Goal: Task Accomplishment & Management: Use online tool/utility

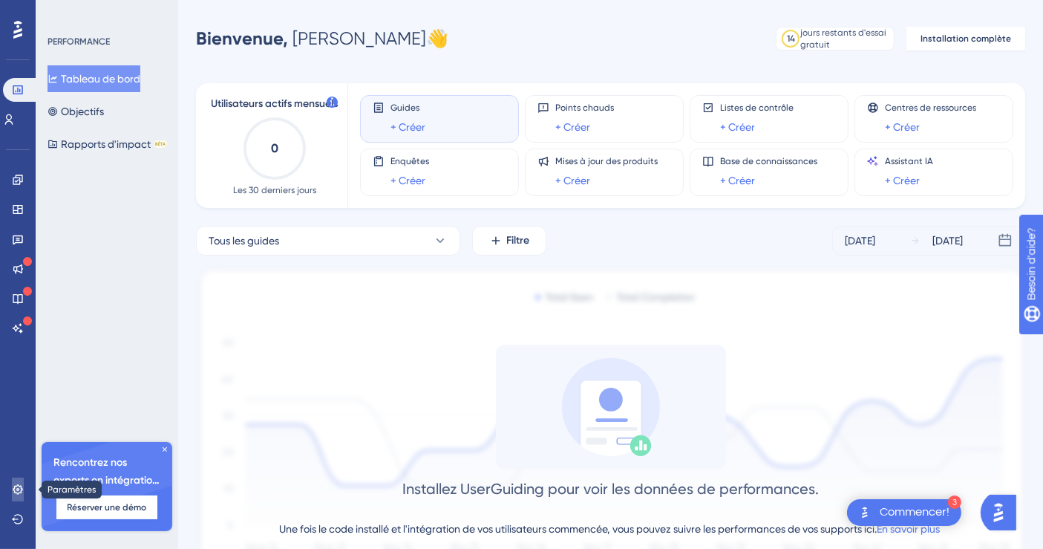
click at [21, 488] on icon at bounding box center [18, 489] width 10 height 10
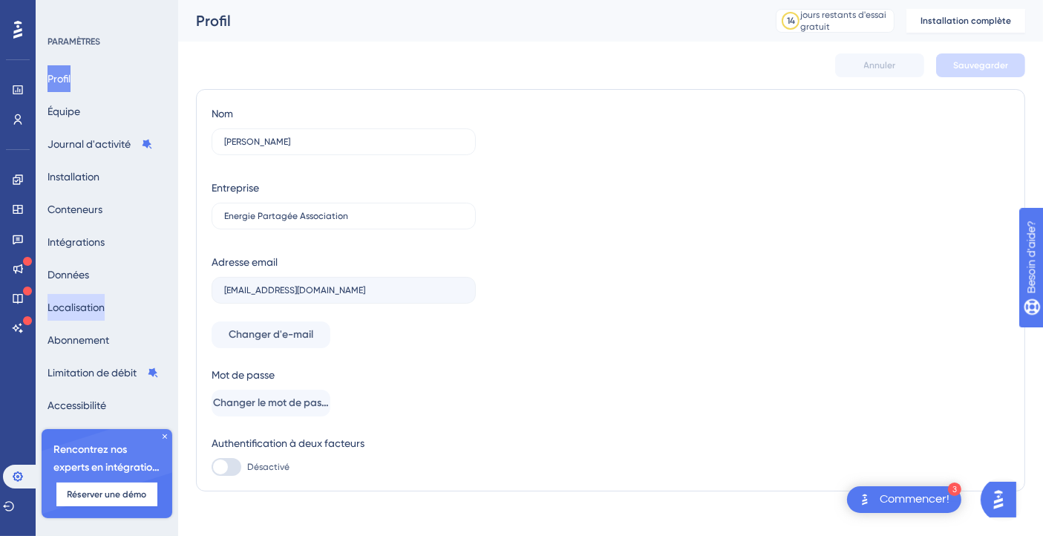
click at [103, 315] on font "Localisation" at bounding box center [76, 307] width 57 height 18
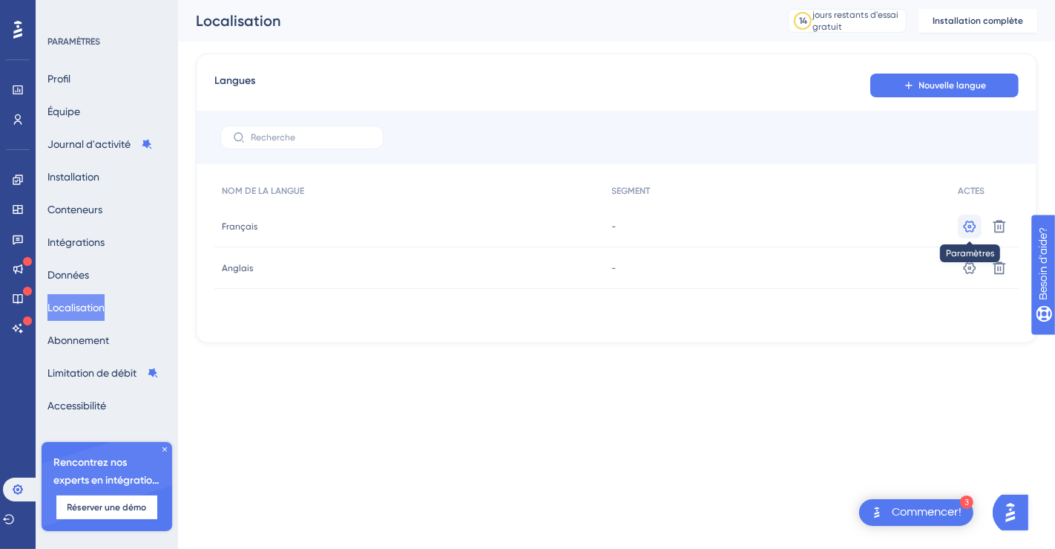
click at [965, 225] on icon at bounding box center [970, 226] width 13 height 12
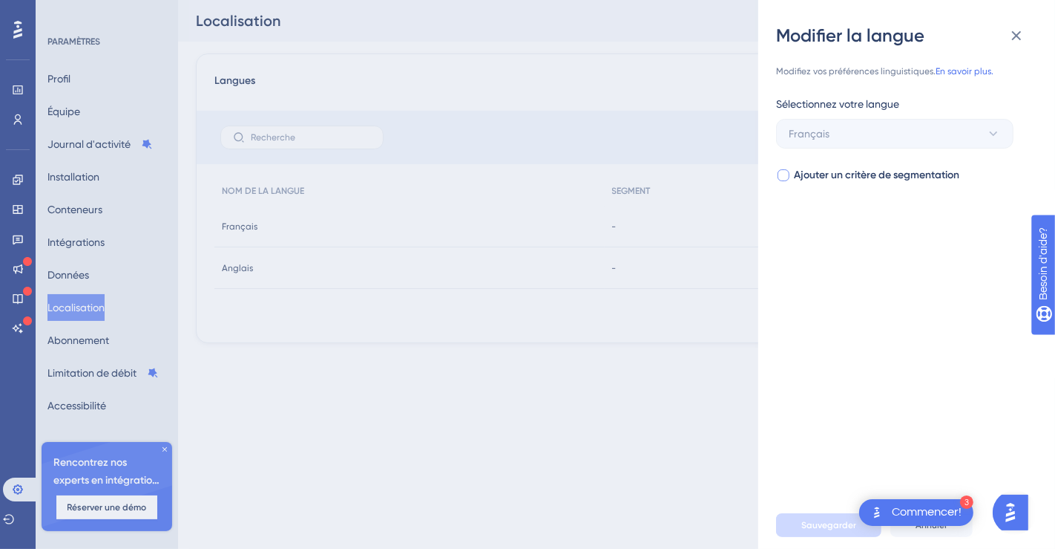
click at [797, 178] on font "Ajouter un critère de segmentation" at bounding box center [877, 174] width 166 height 13
checkbox input "true"
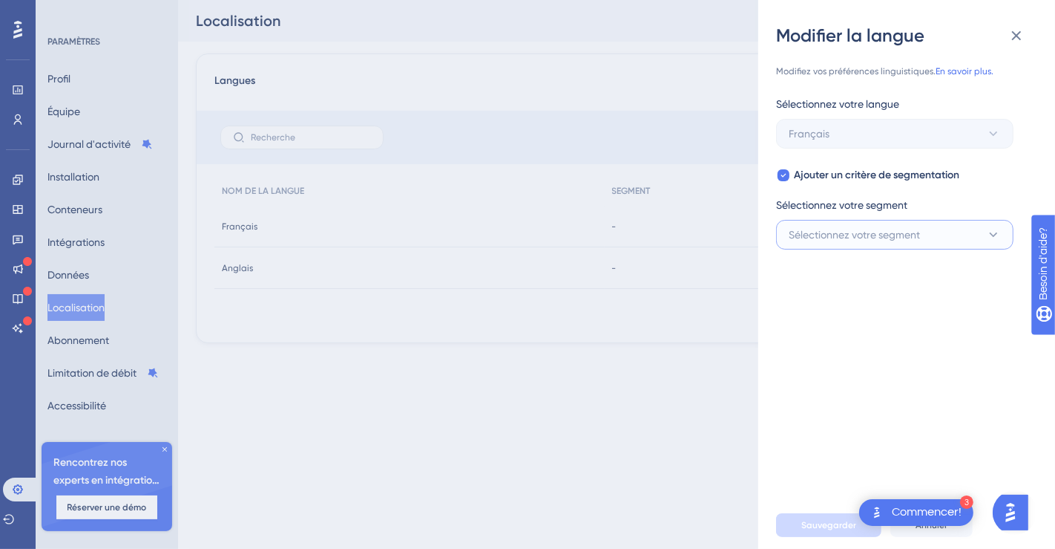
click at [834, 238] on font "Sélectionnez votre segment" at bounding box center [854, 235] width 131 height 12
click at [1015, 44] on icon at bounding box center [1017, 36] width 18 height 18
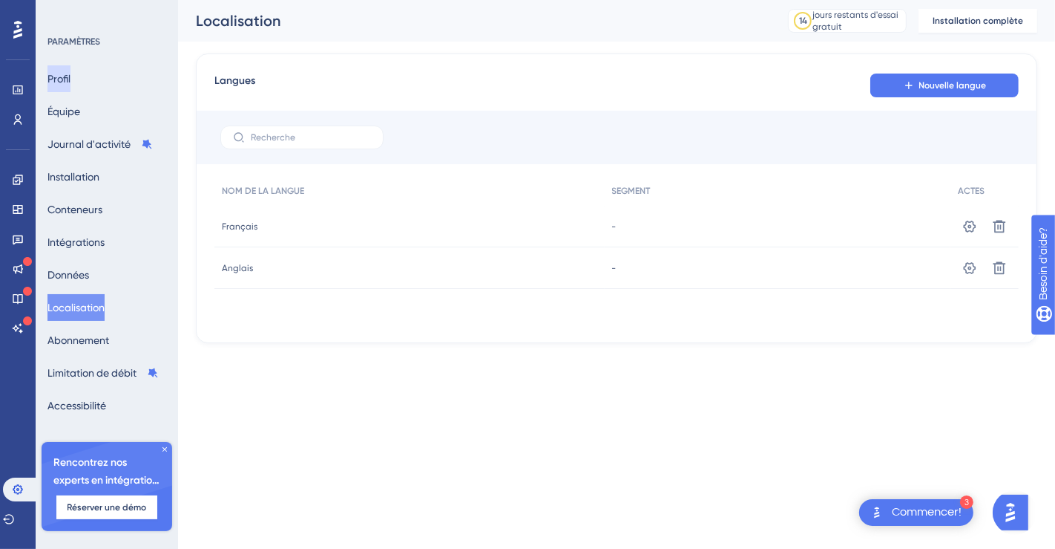
click at [71, 82] on button "Profil" at bounding box center [59, 78] width 23 height 27
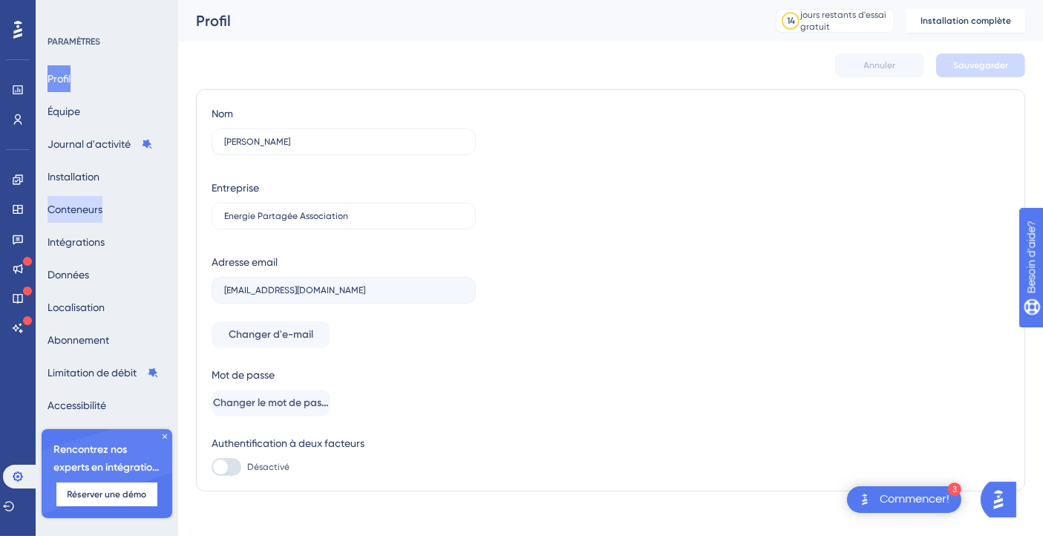
click at [78, 221] on button "Conteneurs" at bounding box center [75, 209] width 55 height 27
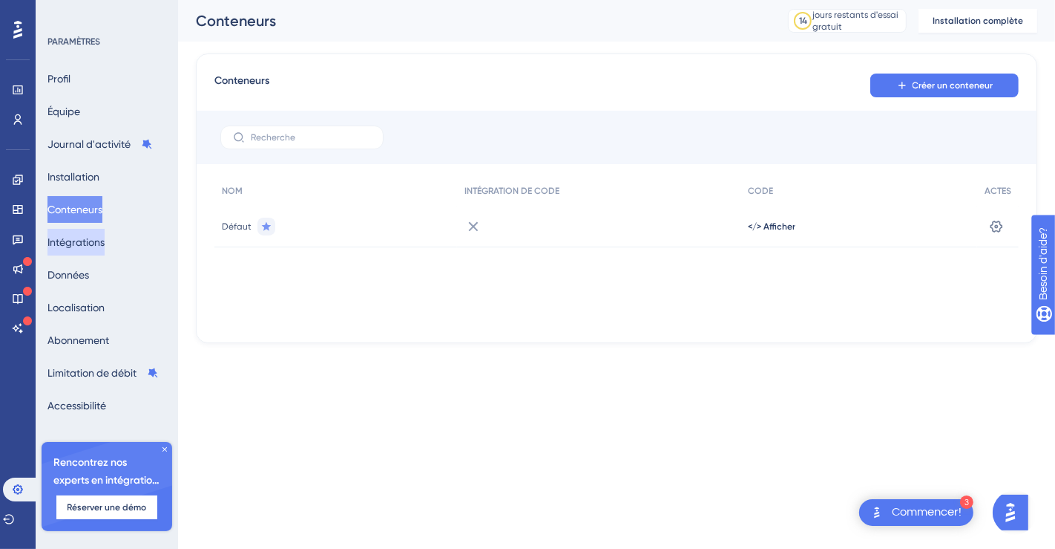
click at [89, 252] on button "Intégrations" at bounding box center [76, 242] width 57 height 27
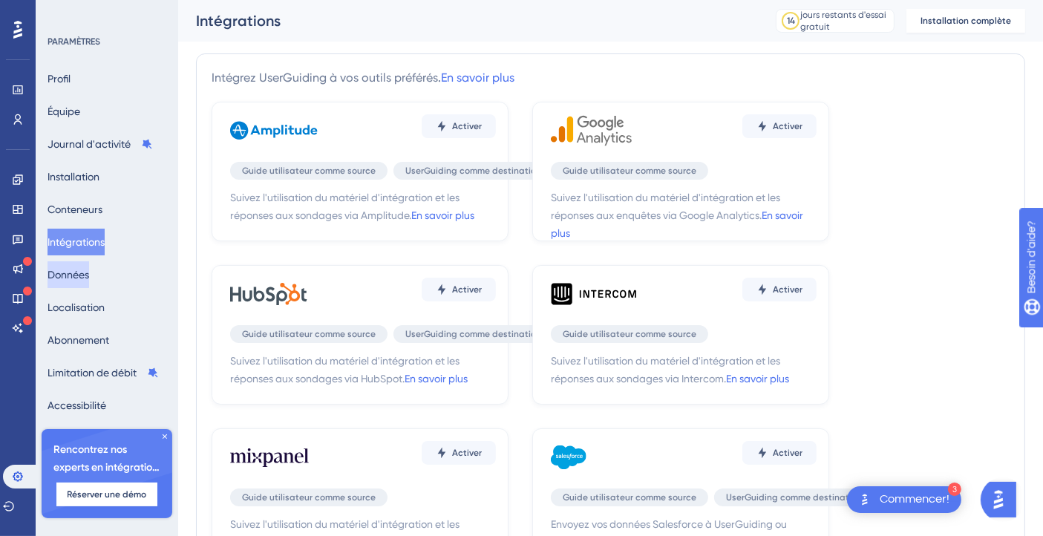
click at [89, 279] on font "Données" at bounding box center [69, 275] width 42 height 12
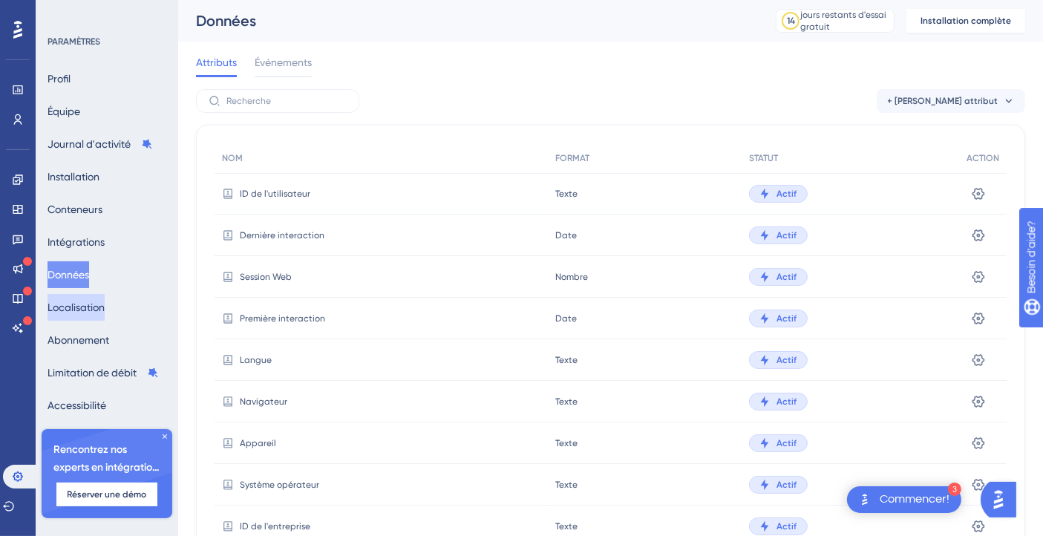
click at [91, 306] on font "Localisation" at bounding box center [76, 307] width 57 height 12
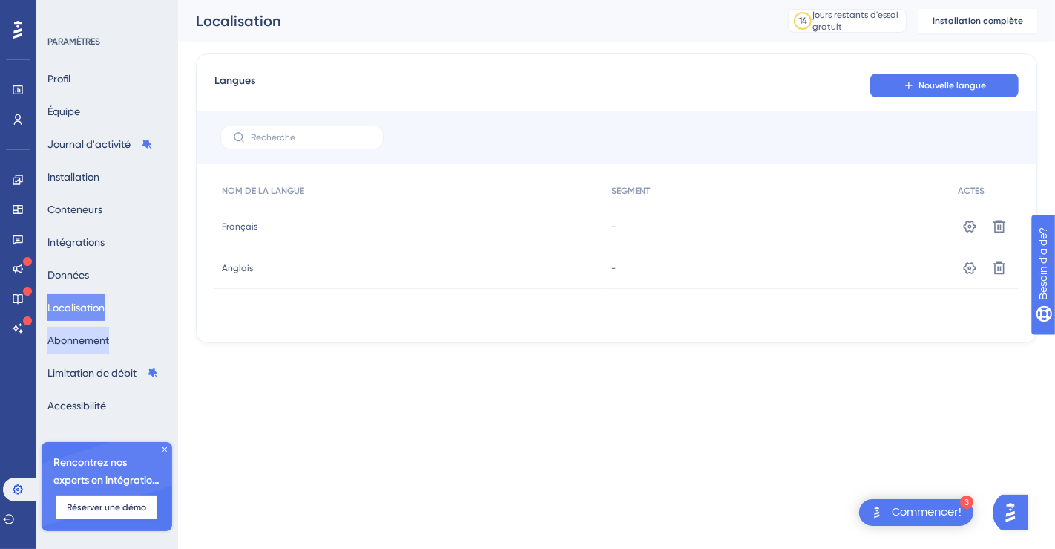
click at [87, 338] on font "Abonnement" at bounding box center [79, 340] width 62 height 12
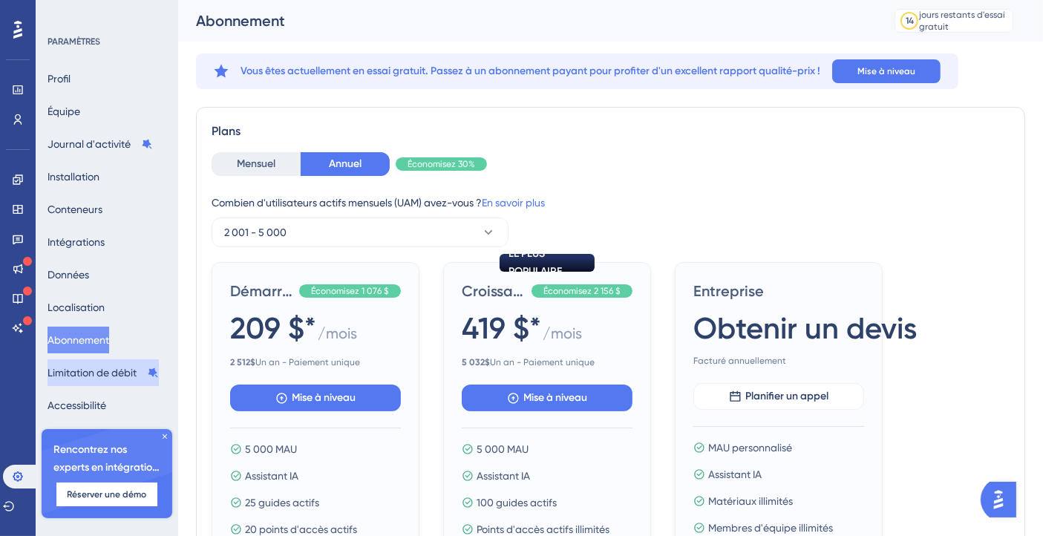
click at [87, 375] on font "Limitation de débit" at bounding box center [92, 373] width 89 height 12
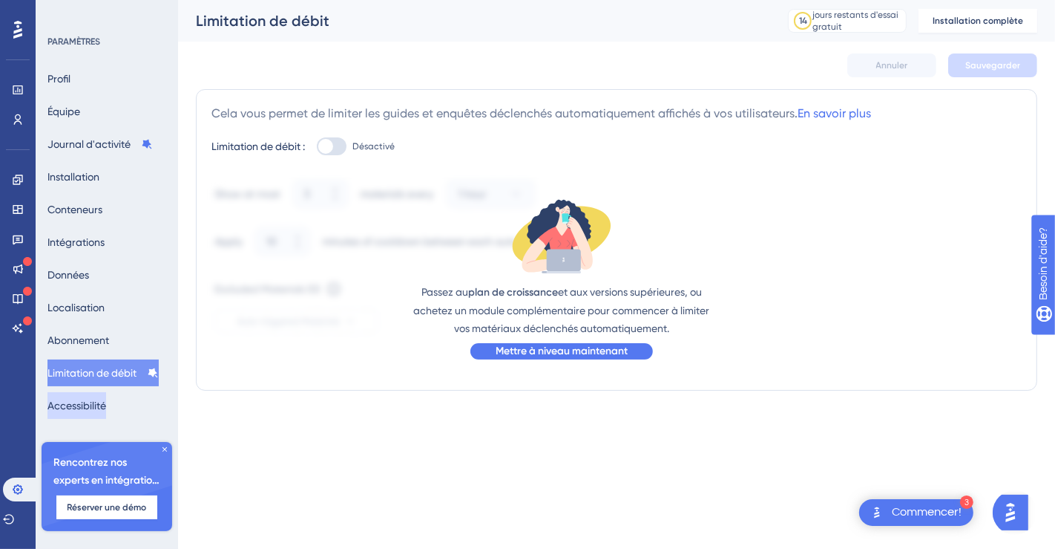
click at [76, 406] on font "Accessibilité" at bounding box center [77, 405] width 59 height 12
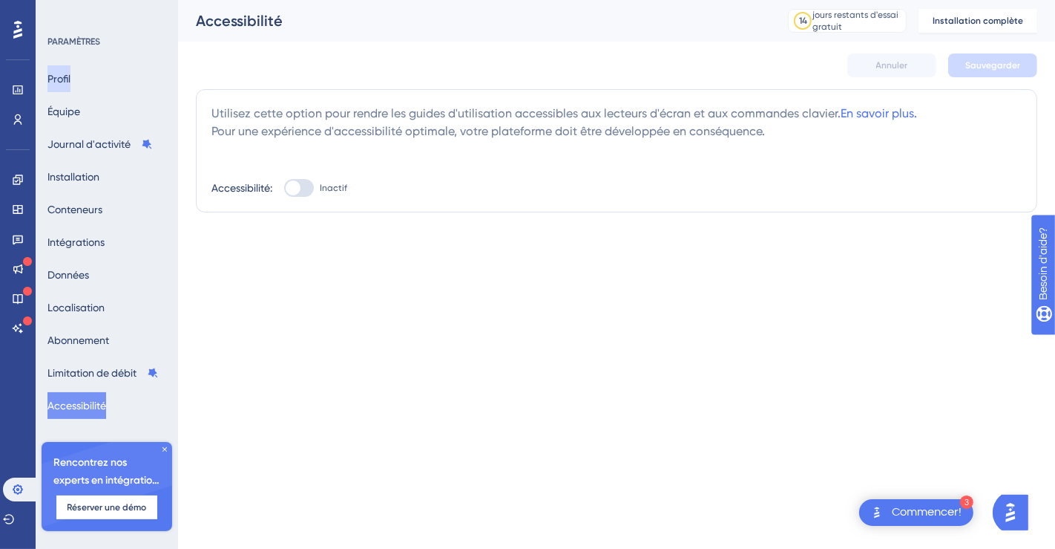
click at [71, 68] on button "Profil" at bounding box center [59, 78] width 23 height 27
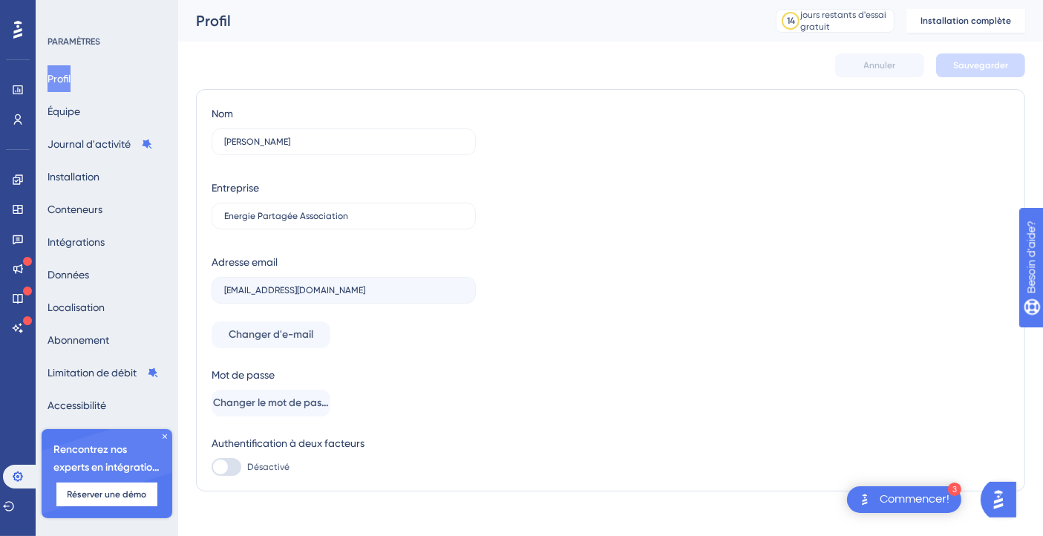
click at [71, 73] on button "Profil" at bounding box center [59, 78] width 23 height 27
click at [68, 114] on font "Équipe" at bounding box center [64, 111] width 33 height 12
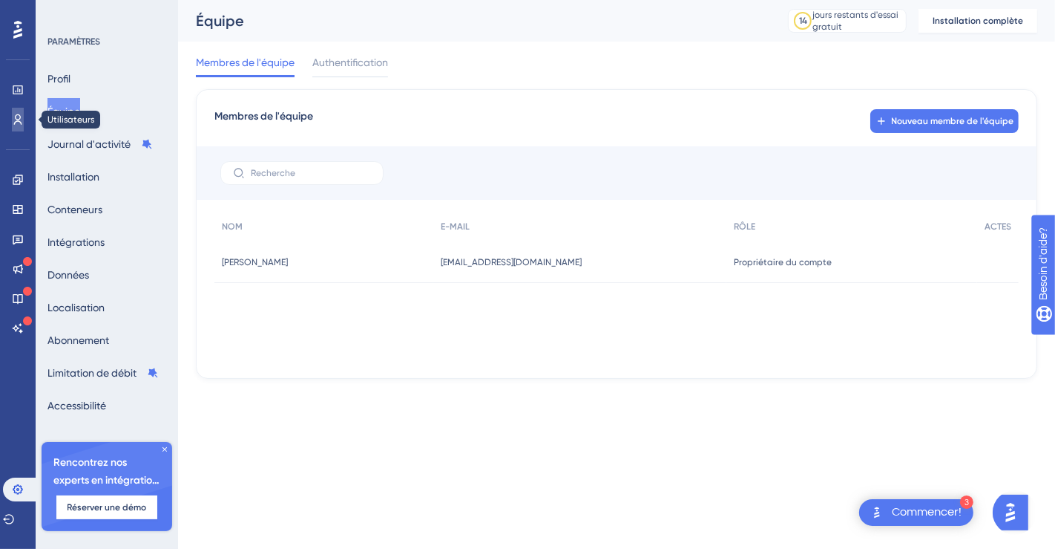
click at [23, 120] on icon at bounding box center [18, 120] width 12 height 12
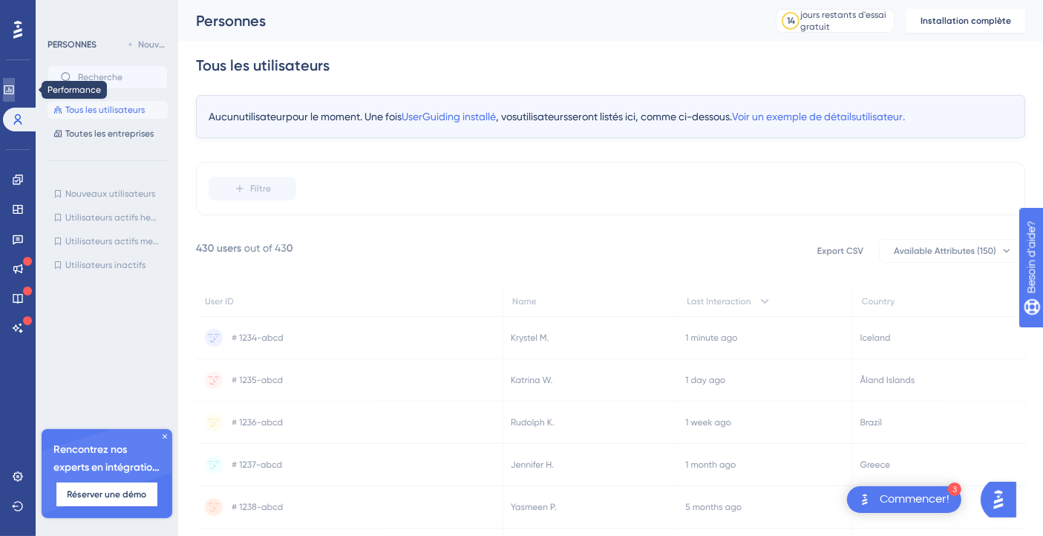
click at [15, 95] on icon at bounding box center [9, 90] width 12 height 12
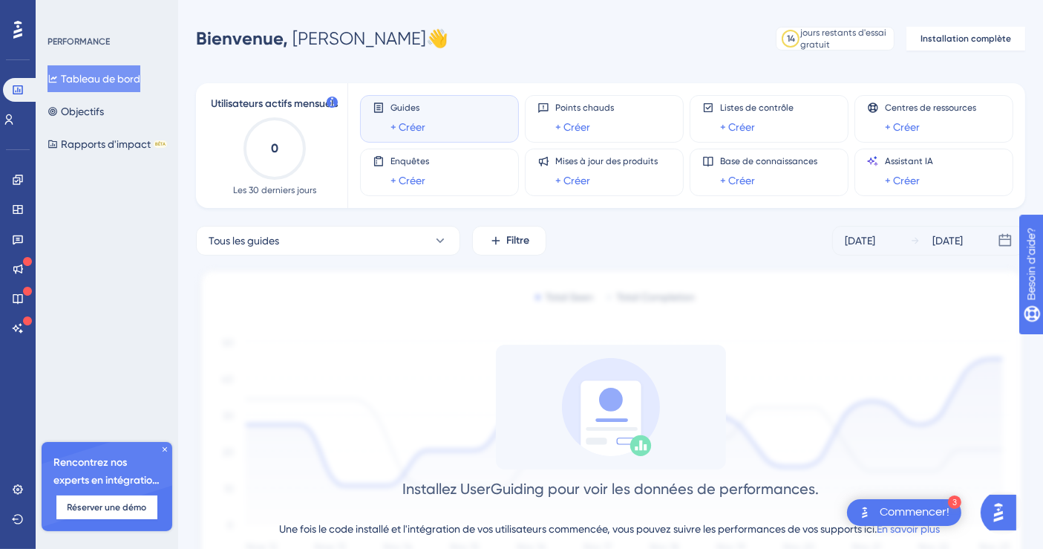
click at [412, 117] on div "Guides + Créer" at bounding box center [407, 119] width 35 height 34
click at [416, 127] on font "+ Créer" at bounding box center [407, 127] width 35 height 12
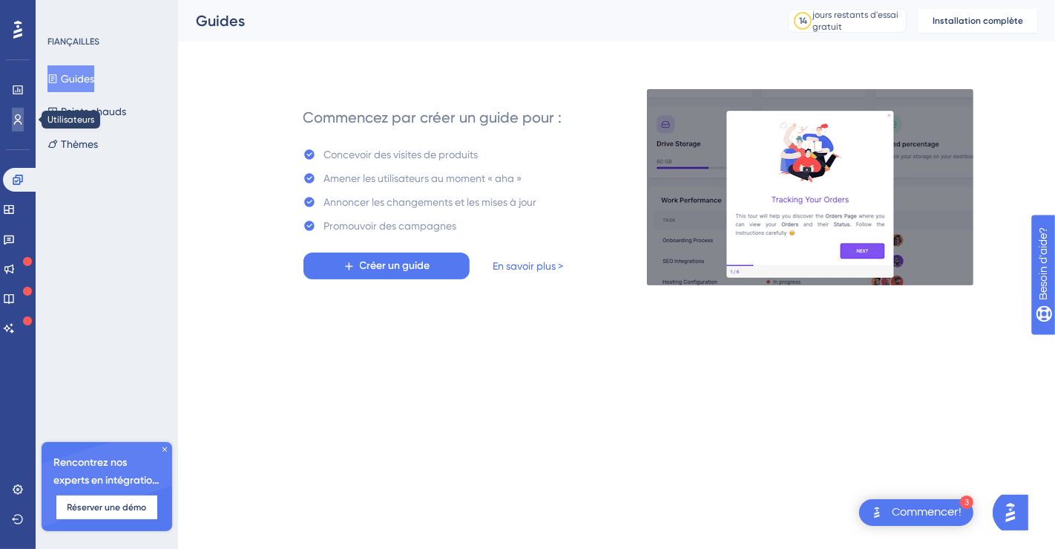
click at [13, 120] on icon at bounding box center [18, 120] width 12 height 12
